Goal: Task Accomplishment & Management: Complete application form

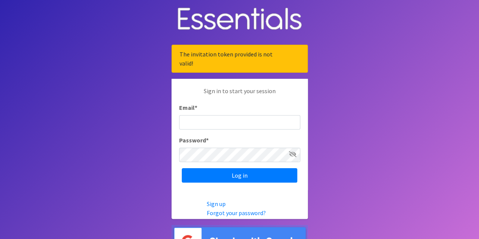
click at [218, 125] on input "Email *" at bounding box center [239, 122] width 121 height 14
type input "[EMAIL_ADDRESS][DOMAIN_NAME]"
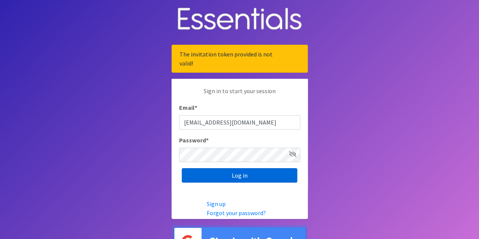
click at [229, 178] on input "Log in" at bounding box center [239, 175] width 115 height 14
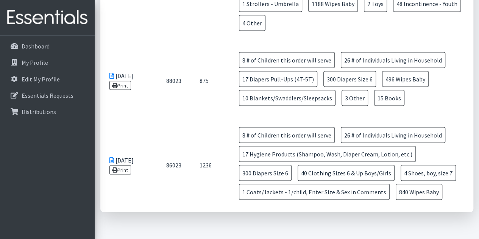
scroll to position [687, 0]
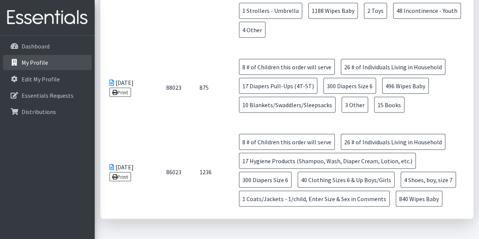
click at [40, 64] on p "My Profile" at bounding box center [35, 63] width 26 height 8
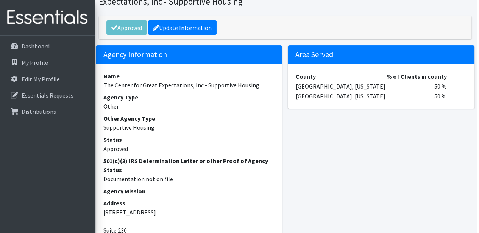
scroll to position [39, 2]
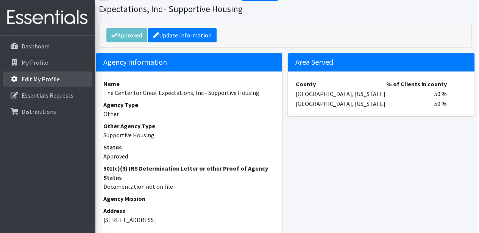
click at [45, 77] on p "Edit My Profile" at bounding box center [41, 79] width 38 height 8
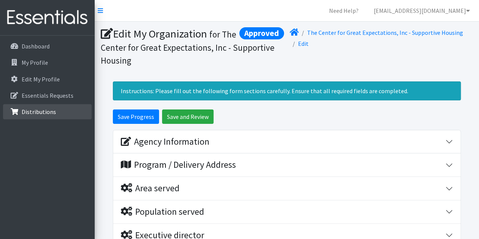
click at [48, 111] on p "Distributions" at bounding box center [39, 112] width 34 height 8
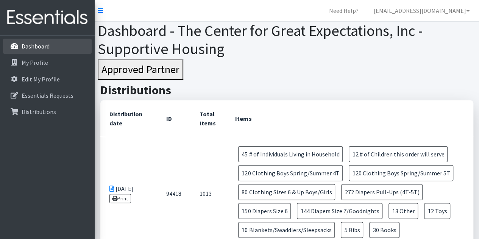
click at [42, 51] on link "Dashboard" at bounding box center [47, 46] width 89 height 15
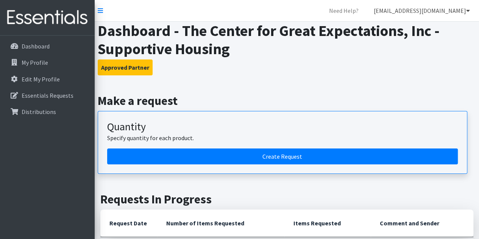
click at [441, 9] on link "[EMAIL_ADDRESS][DOMAIN_NAME]" at bounding box center [422, 10] width 108 height 15
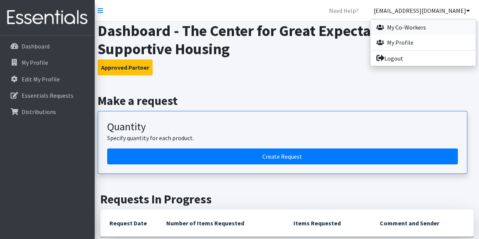
click at [435, 28] on link "My Co-Workers" at bounding box center [422, 27] width 105 height 15
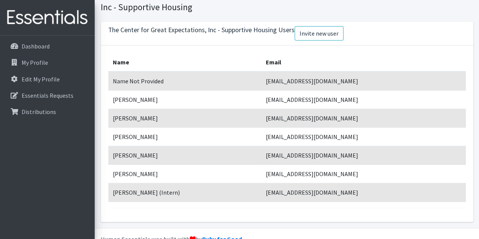
scroll to position [41, 0]
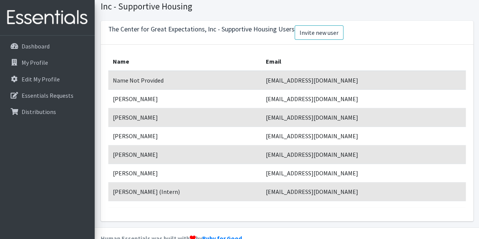
click at [318, 30] on link "Invite new user" at bounding box center [318, 32] width 49 height 14
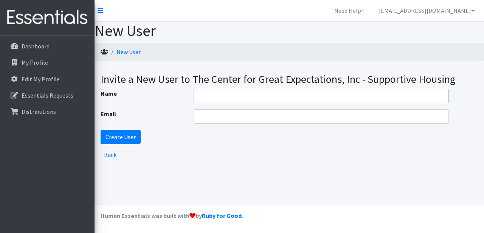
click at [222, 91] on input "Name" at bounding box center [321, 96] width 255 height 14
drag, startPoint x: 253, startPoint y: 95, endPoint x: 171, endPoint y: 103, distance: 82.1
click at [171, 103] on div "Name afiore@cge-nj.org Email Create User" at bounding box center [290, 116] width 378 height 55
type input "[EMAIL_ADDRESS][DOMAIN_NAME]"
click at [210, 118] on input "Email" at bounding box center [321, 116] width 255 height 14
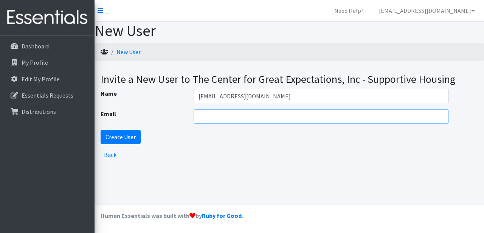
paste input "[EMAIL_ADDRESS][DOMAIN_NAME]"
type input "[EMAIL_ADDRESS][DOMAIN_NAME]"
drag, startPoint x: 282, startPoint y: 96, endPoint x: 145, endPoint y: 95, distance: 136.3
click at [145, 95] on div "Name afiore@cge-nj.org" at bounding box center [289, 96] width 383 height 14
type input "[PERSON_NAME]"
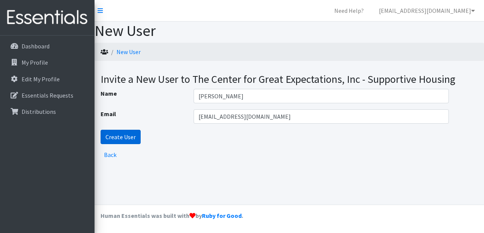
click at [116, 140] on input "Create User" at bounding box center [121, 137] width 40 height 14
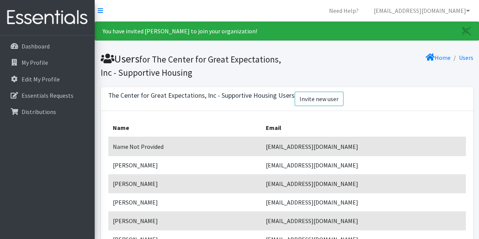
scroll to position [100, 0]
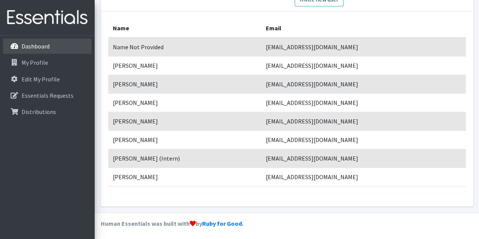
click at [80, 51] on link "Dashboard" at bounding box center [47, 46] width 89 height 15
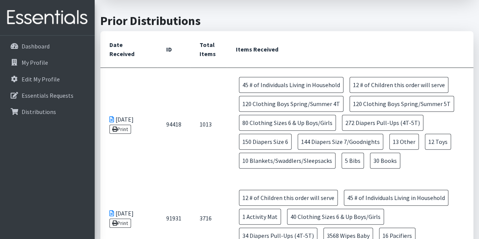
scroll to position [305, 0]
